Goal: Communication & Community: Ask a question

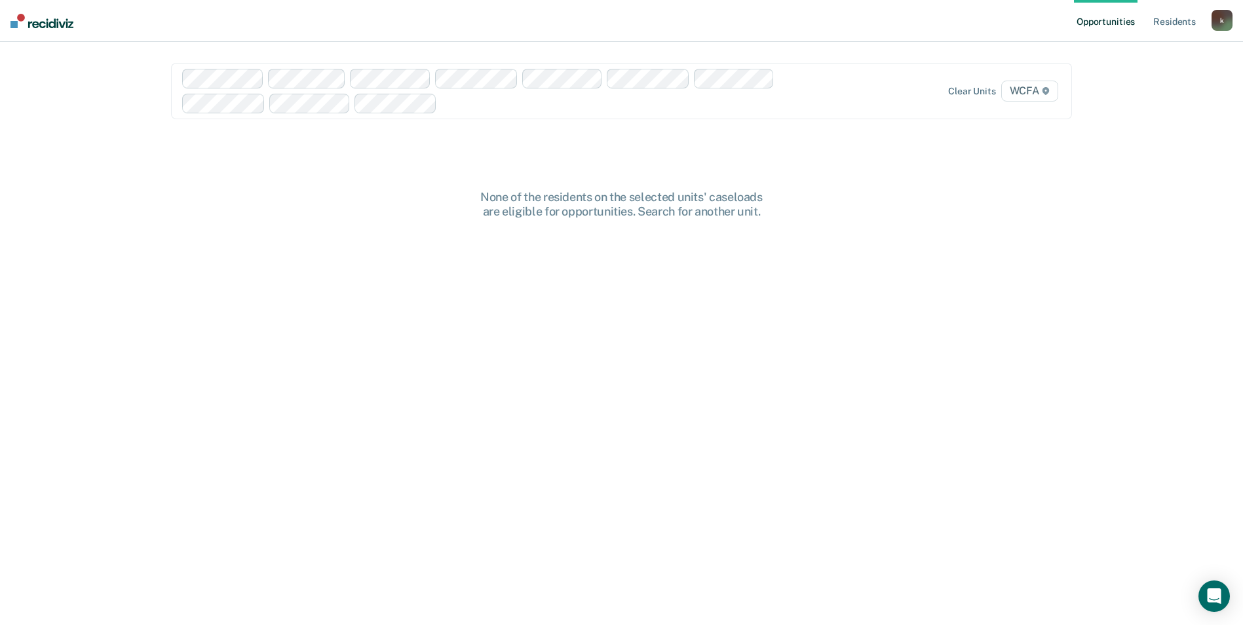
click at [454, 105] on div at bounding box center [619, 103] width 354 height 15
click at [1215, 591] on icon "Open Intercom Messenger" at bounding box center [1213, 596] width 15 height 17
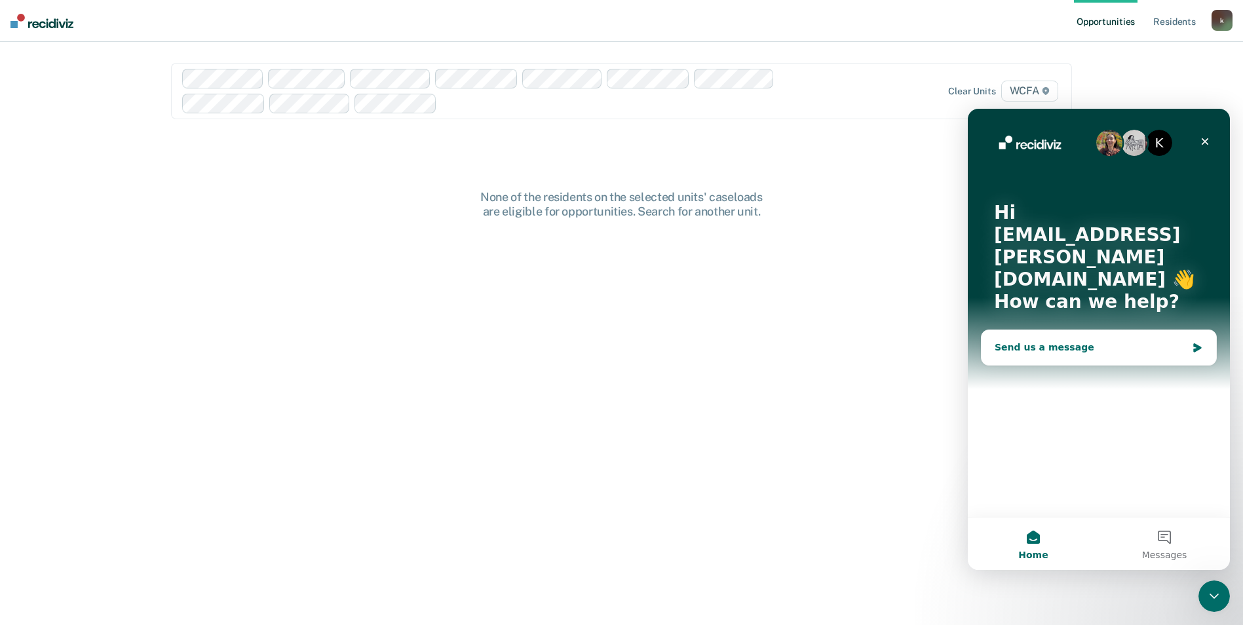
click at [1060, 341] on div "Send us a message" at bounding box center [1090, 348] width 192 height 14
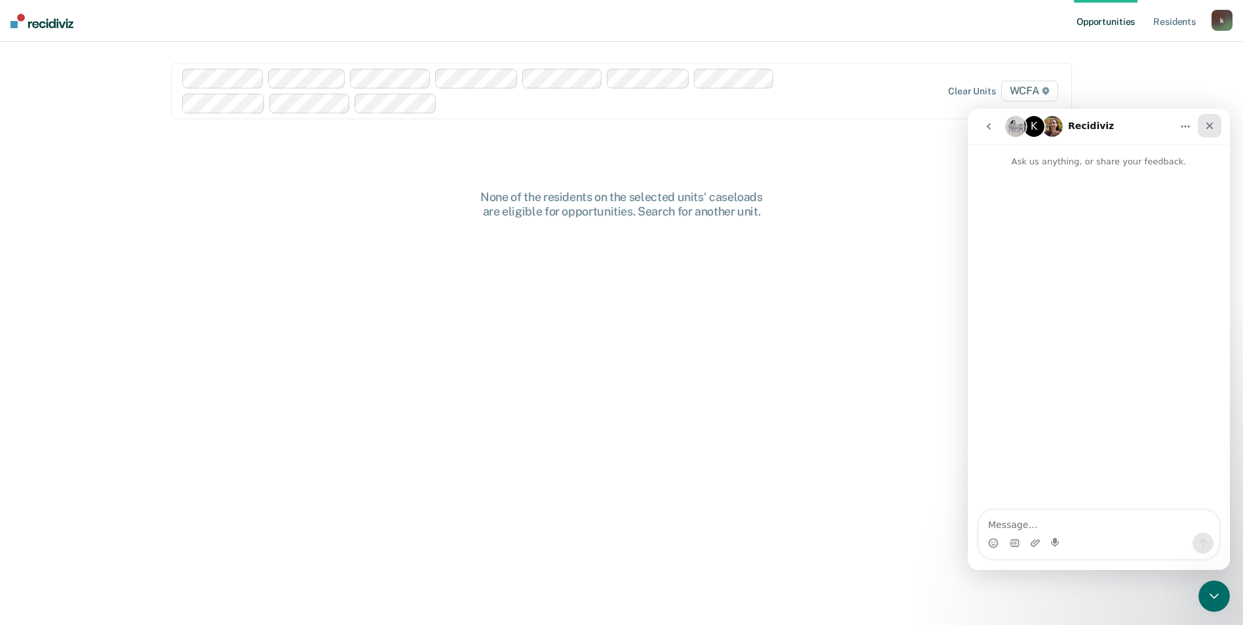
click at [1208, 121] on icon "Close" at bounding box center [1209, 126] width 10 height 10
